Goal: Task Accomplishment & Management: Complete application form

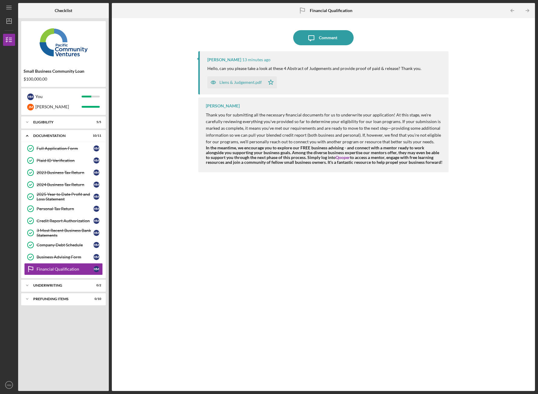
click at [247, 83] on div "LIens & Judgement.pdf" at bounding box center [240, 82] width 42 height 5
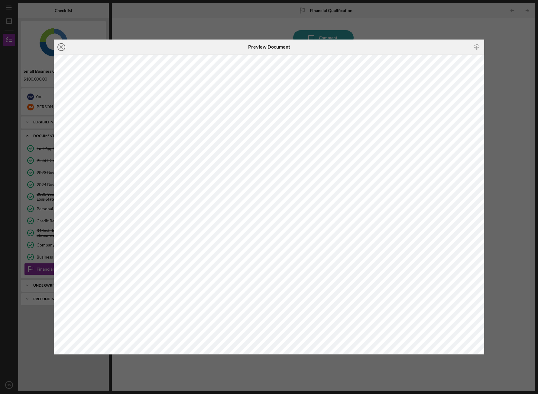
click at [61, 45] on icon "Icon/Close" at bounding box center [61, 47] width 15 height 15
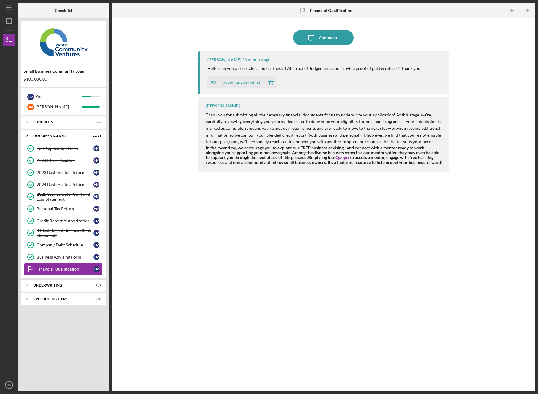
click at [214, 82] on icon "button" at bounding box center [213, 83] width 2 height 2
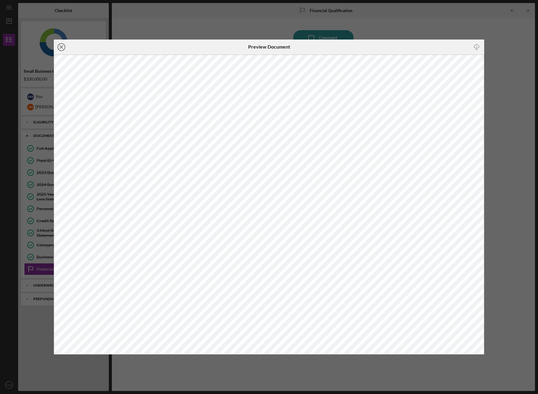
click at [59, 47] on icon "Icon/Close" at bounding box center [61, 47] width 15 height 15
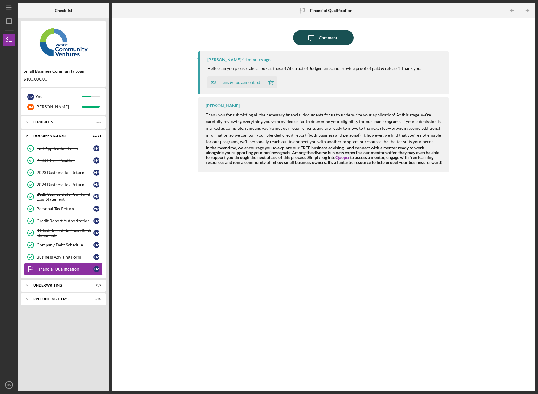
click at [333, 34] on div "Comment" at bounding box center [328, 37] width 18 height 15
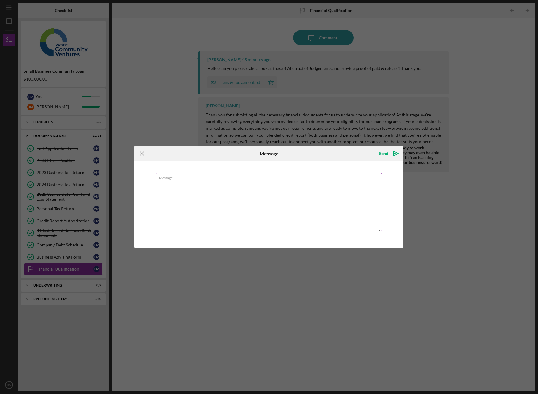
click at [195, 184] on textarea "Message" at bounding box center [269, 202] width 226 height 58
click at [205, 181] on textarea "Can you please call me ? 408-6791237" at bounding box center [269, 202] width 226 height 58
click at [203, 181] on textarea "Can you please call me ? 408-6791237" at bounding box center [269, 202] width 226 height 58
type textarea "Can you please call me ASAP ? 408-6791237"
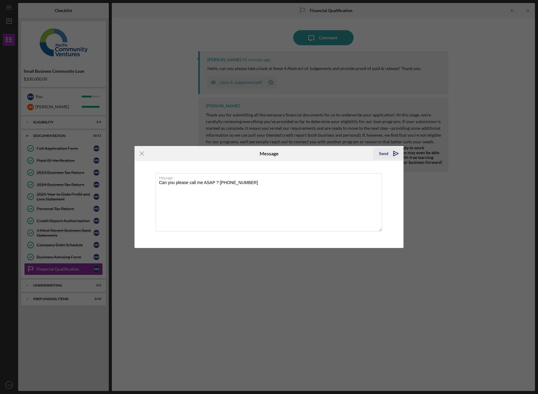
click at [394, 155] on polygon "submit" at bounding box center [395, 153] width 5 height 5
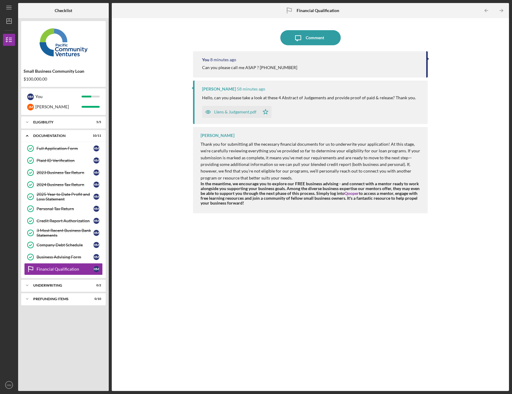
click at [246, 112] on div "LIens & Judgement.pdf" at bounding box center [235, 112] width 42 height 5
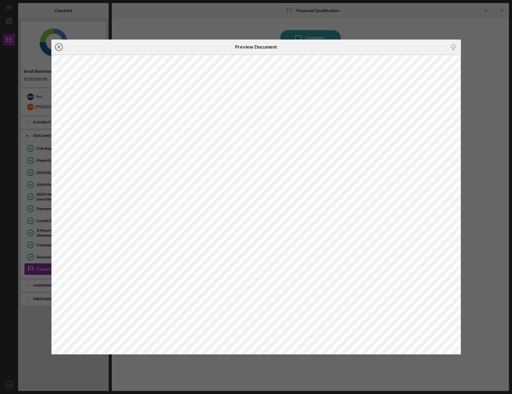
click at [60, 46] on line at bounding box center [58, 47] width 3 height 3
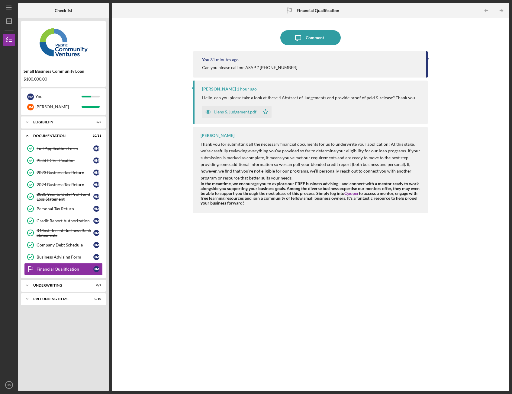
click at [244, 117] on div "LIens & Judgement.pdf" at bounding box center [230, 112] width 57 height 12
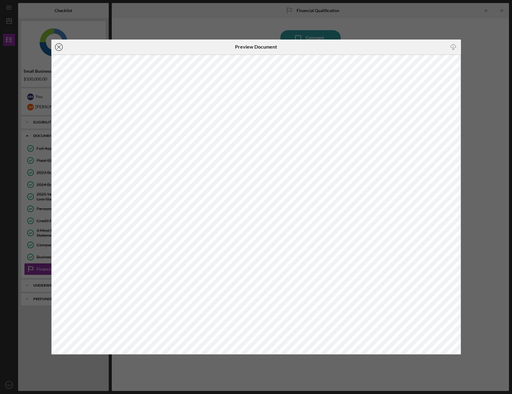
click at [61, 50] on icon "Icon/Close" at bounding box center [58, 47] width 15 height 15
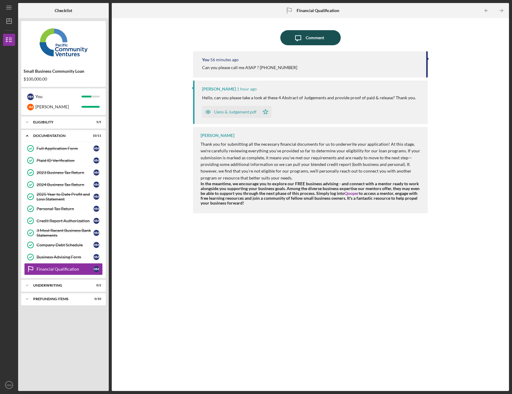
click at [315, 41] on div "Comment" at bounding box center [315, 37] width 18 height 15
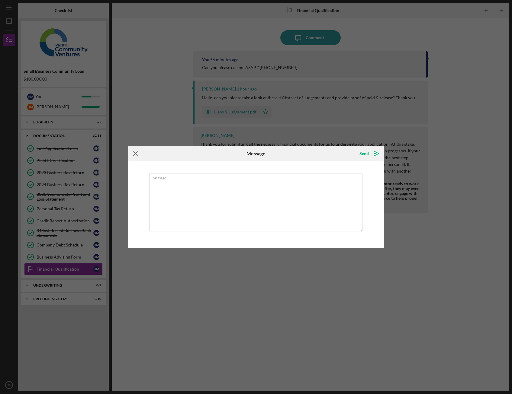
click at [137, 153] on icon "Icon/Menu Close" at bounding box center [135, 153] width 15 height 15
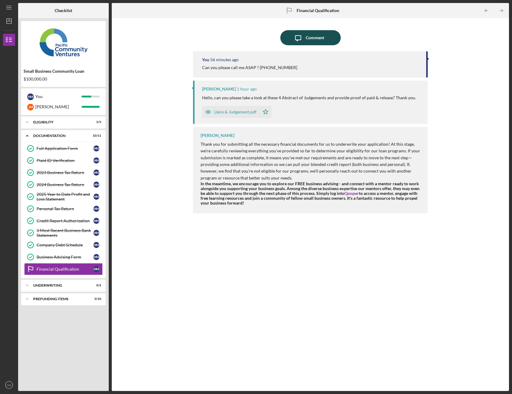
click at [310, 34] on div "Comment" at bounding box center [315, 37] width 18 height 15
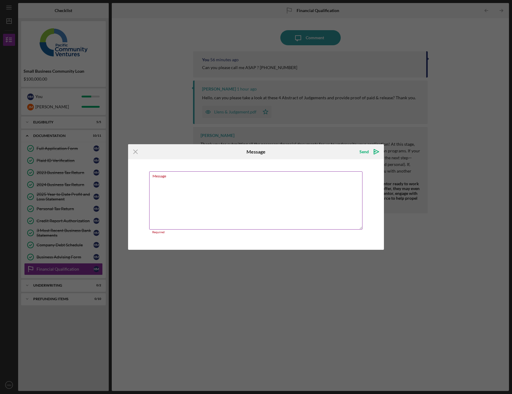
click at [287, 203] on textarea "Message" at bounding box center [256, 201] width 214 height 58
click at [135, 153] on icon "Icon/Menu Close" at bounding box center [135, 151] width 15 height 15
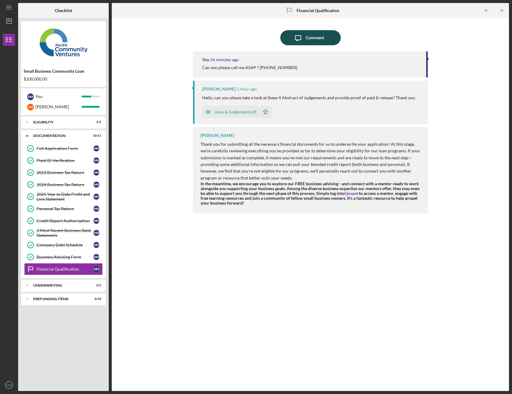
click at [304, 40] on icon "Icon/Message" at bounding box center [298, 37] width 15 height 15
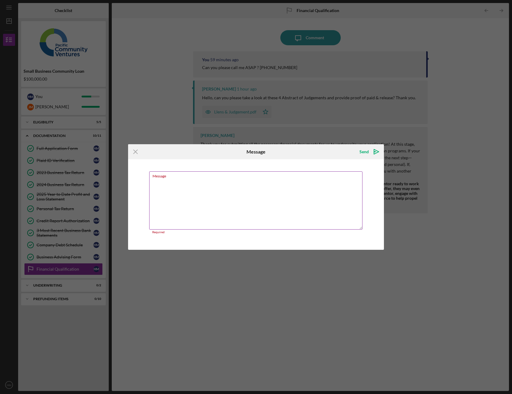
click at [201, 199] on textarea "Message" at bounding box center [256, 201] width 214 height 58
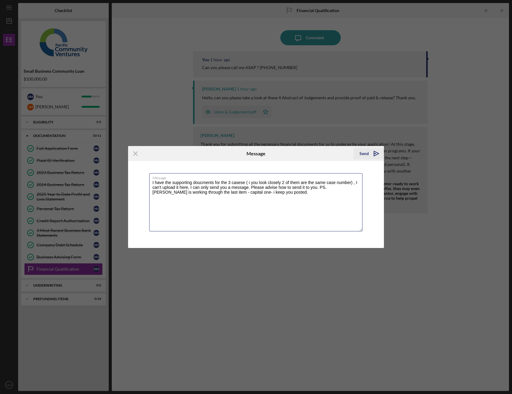
type textarea "I have the supporting doucments for the 3 casese ( i you look closely 2 of them…"
click at [376, 154] on icon "Icon/icon-invite-send" at bounding box center [376, 153] width 15 height 15
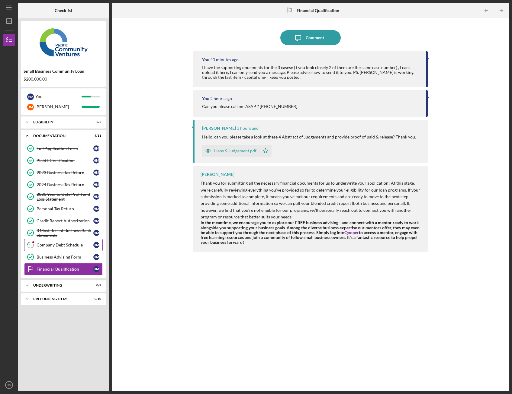
click at [84, 243] on div "Company Debt Schedule" at bounding box center [65, 245] width 57 height 5
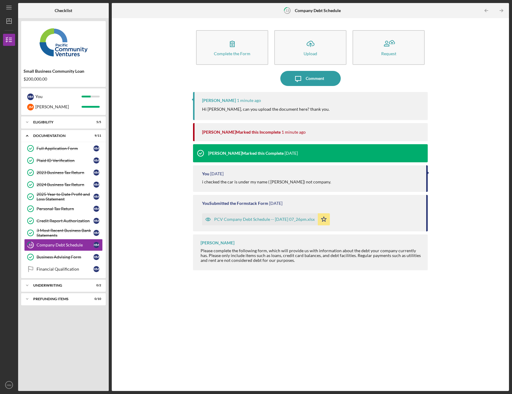
click at [243, 220] on div "PCV Company Debt Schedule -- [DATE] 07_26pm.xlsx" at bounding box center [264, 219] width 101 height 5
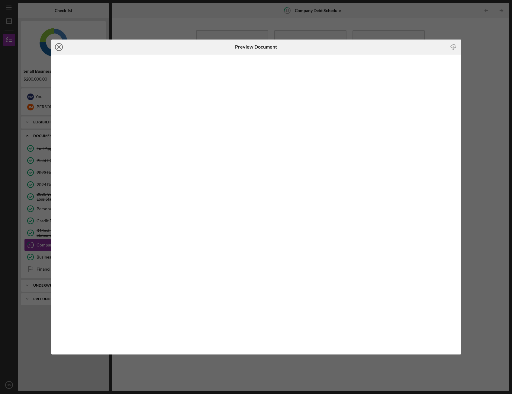
click at [59, 47] on icon "Icon/Close" at bounding box center [58, 47] width 15 height 15
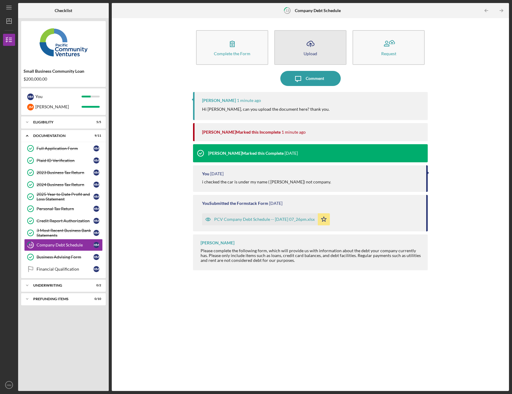
click at [315, 50] on icon "Icon/Upload" at bounding box center [310, 43] width 15 height 15
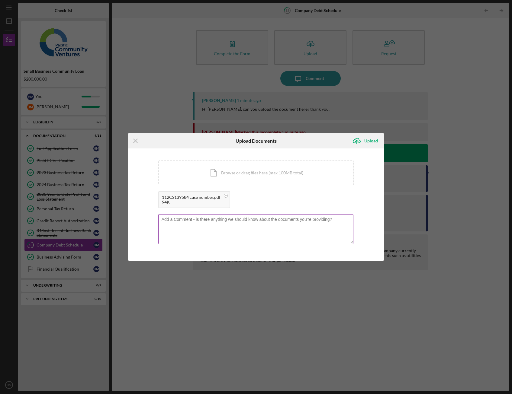
click at [185, 228] on textarea at bounding box center [255, 229] width 195 height 30
type textarea "t"
drag, startPoint x: 188, startPoint y: 197, endPoint x: 162, endPoint y: 196, distance: 26.9
click at [162, 196] on div "112CS139584 case number.pdf" at bounding box center [191, 197] width 59 height 5
copy div "112CS139584"
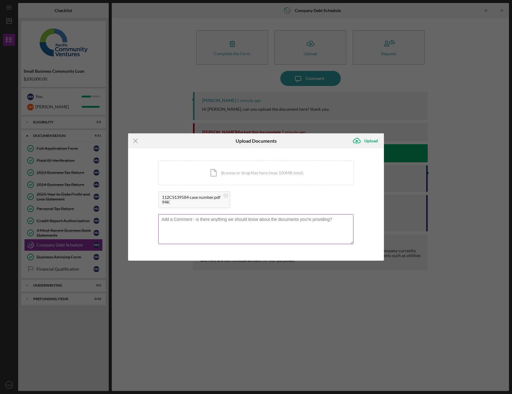
click at [175, 226] on textarea at bounding box center [255, 229] width 195 height 30
paste textarea "112CS139584"
click at [233, 231] on textarea "112CS139584 - case number listed twice on your report but this is for one and s…" at bounding box center [255, 229] width 195 height 30
click at [232, 226] on textarea "112CS139584 - case number listed twice on your report but this is for one and s…" at bounding box center [255, 229] width 195 height 30
type textarea "112CS139584 - case number listed twice on your report but this is for one and s…"
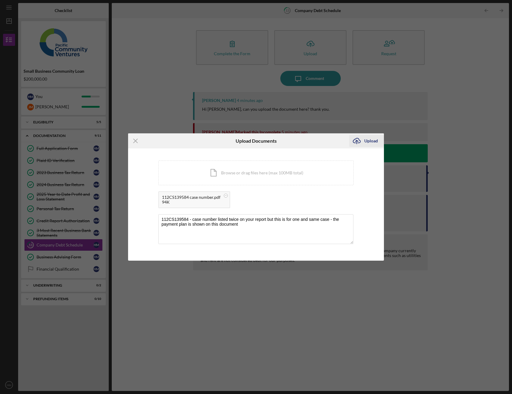
click at [359, 140] on icon "Icon/Upload" at bounding box center [356, 140] width 15 height 15
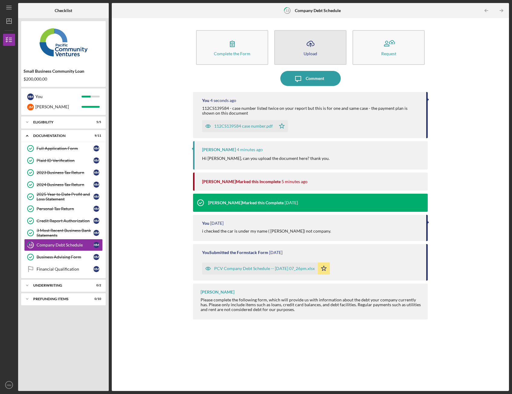
click at [307, 49] on icon "Icon/Upload" at bounding box center [310, 43] width 15 height 15
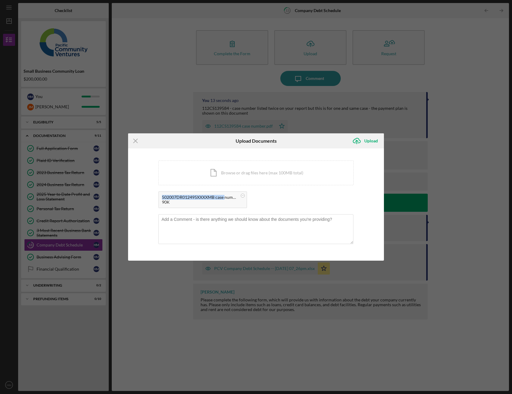
drag, startPoint x: 161, startPoint y: 197, endPoint x: 224, endPoint y: 197, distance: 63.7
click at [224, 197] on div "502007DR012495XXXXMB case number.pdf 90K" at bounding box center [202, 199] width 89 height 17
copy div "502007DR012495XXXXMB case"
click at [200, 229] on textarea at bounding box center [255, 229] width 195 height 30
paste textarea "502007DR012495XXXXMB case"
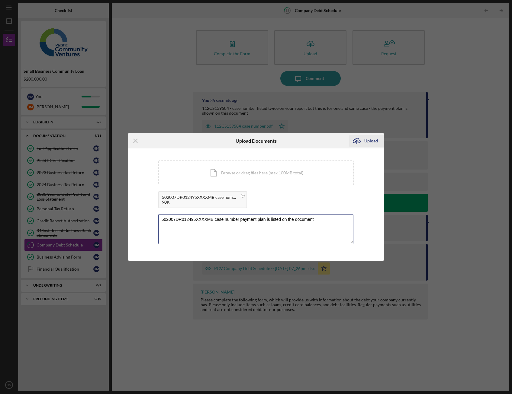
type textarea "502007DR012495XXXXMB case number payment plan is listed on the document"
click at [356, 139] on icon "Icon/Upload" at bounding box center [356, 140] width 15 height 15
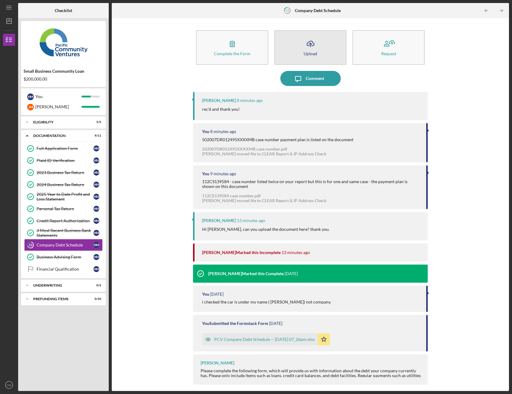
click at [320, 47] on button "Icon/Upload Upload" at bounding box center [310, 47] width 72 height 35
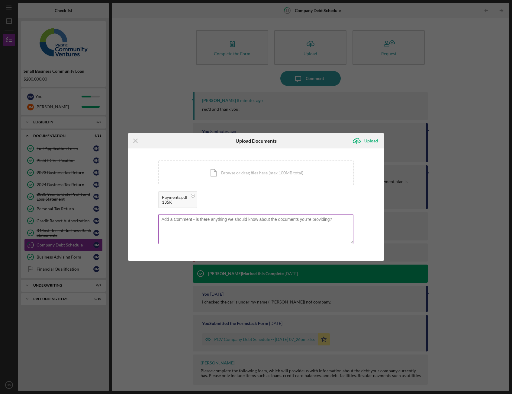
click at [252, 223] on textarea at bounding box center [255, 229] width 195 height 30
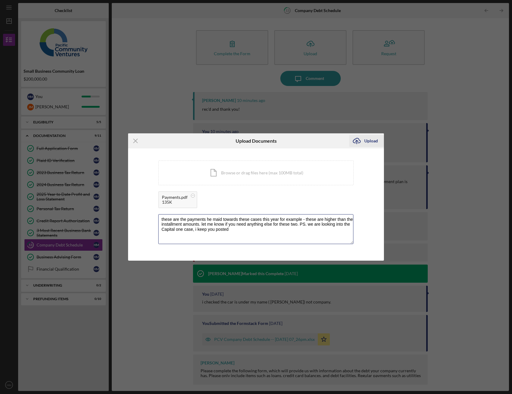
type textarea "these are the payments he maid towards these cases this year for example - thes…"
click at [371, 142] on div "Upload" at bounding box center [371, 141] width 14 height 12
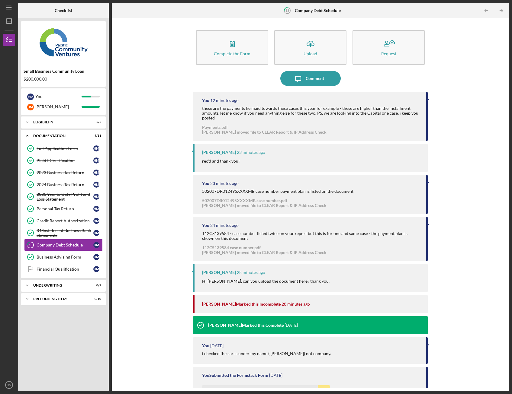
click at [158, 201] on div "Complete the Form Form Icon/Upload Upload Request Icon/Message Comment You 12 m…" at bounding box center [310, 204] width 391 height 367
click at [473, 191] on div "Complete the Form Form Icon/Upload Upload Request Icon/Message Comment You 13 m…" at bounding box center [310, 204] width 391 height 367
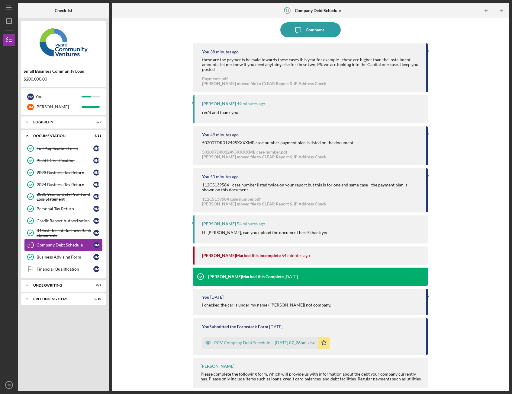
click at [315, 342] on div "PCV Company Debt Schedule -- [DATE] 07_26pm.xlsx" at bounding box center [264, 343] width 101 height 5
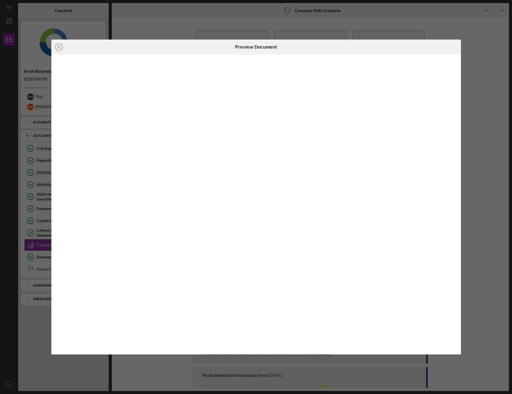
scroll to position [9, 0]
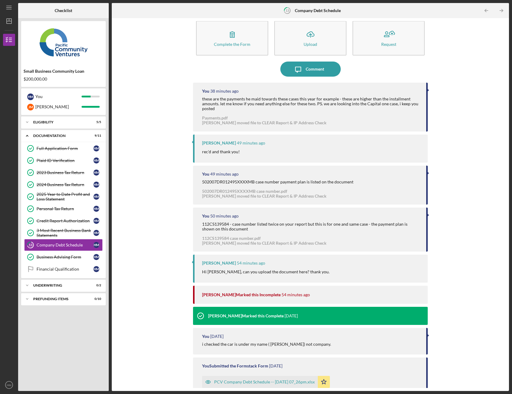
scroll to position [9, 0]
click at [442, 260] on div "Complete the Form Form Icon/Upload Upload Request Icon/Message Comment You 38 m…" at bounding box center [310, 204] width 391 height 367
